Goal: Task Accomplishment & Management: Use online tool/utility

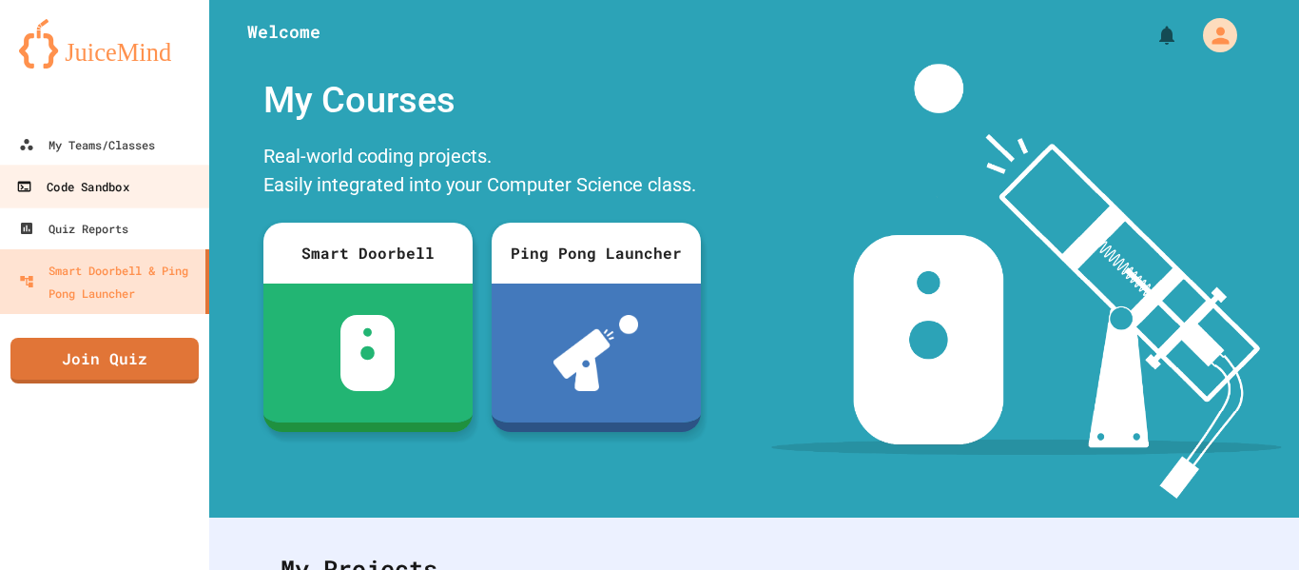
click at [76, 173] on link "Code Sandbox" at bounding box center [105, 186] width 216 height 43
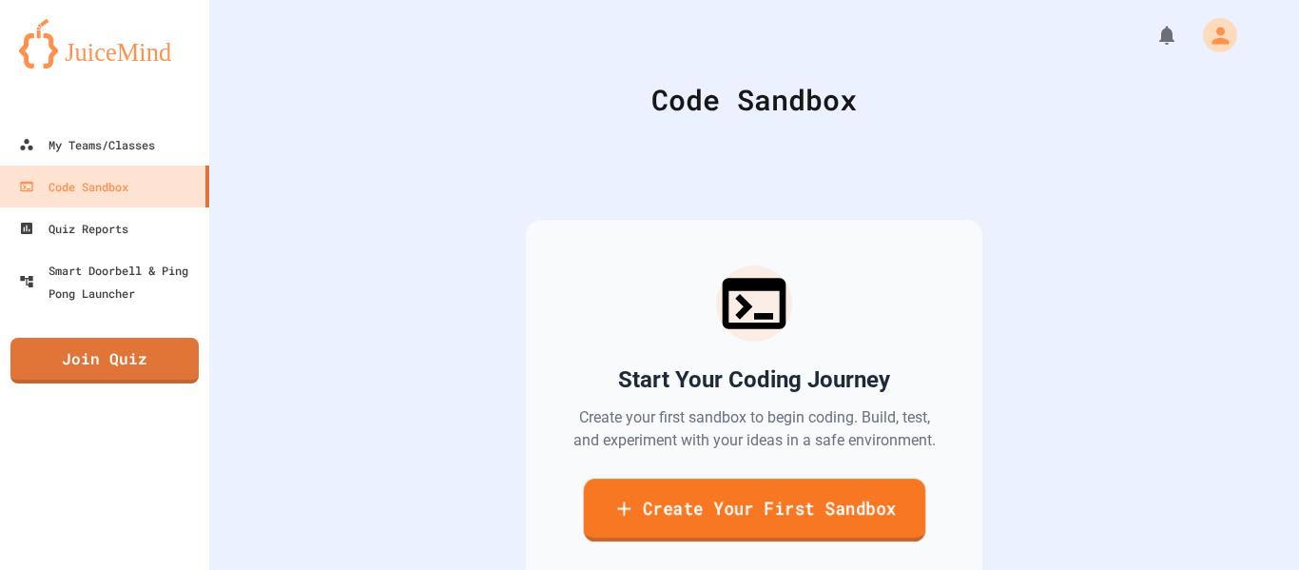
click at [830, 495] on link "Create Your First Sandbox" at bounding box center [754, 509] width 342 height 63
